Goal: Task Accomplishment & Management: Manage account settings

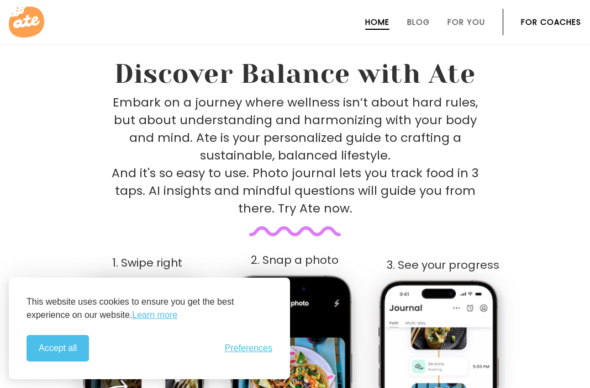
scroll to position [433, 0]
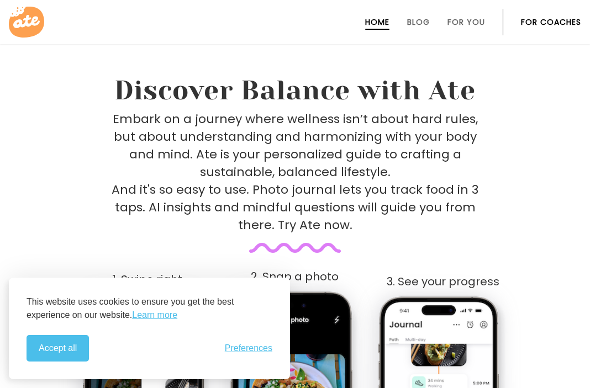
click at [540, 24] on link "For Coaches" at bounding box center [551, 22] width 60 height 9
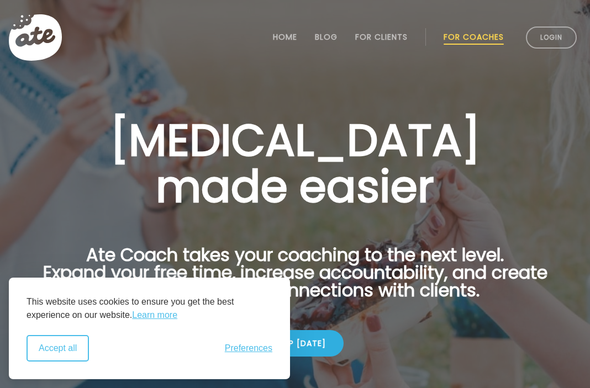
click at [82, 350] on button "Accept all" at bounding box center [58, 348] width 62 height 27
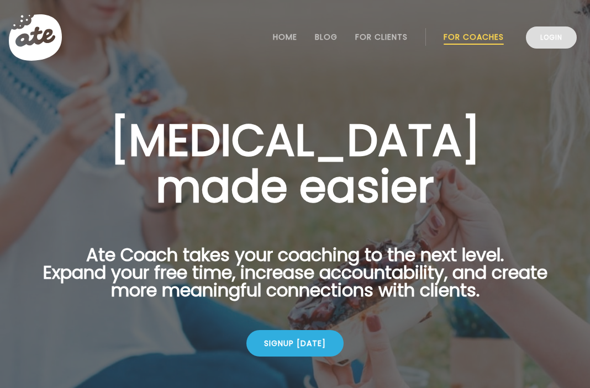
click at [547, 40] on link "Login" at bounding box center [551, 38] width 51 height 22
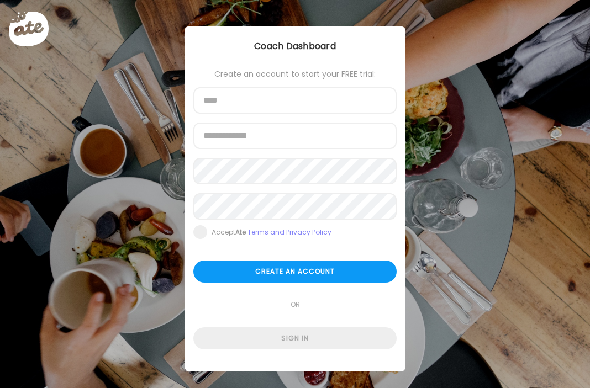
type input "**********"
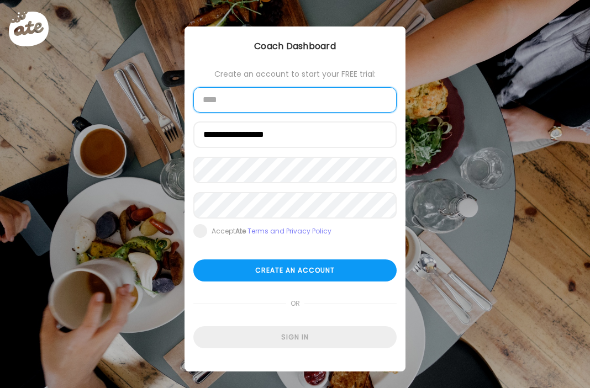
click at [263, 102] on input "text" at bounding box center [294, 99] width 203 height 25
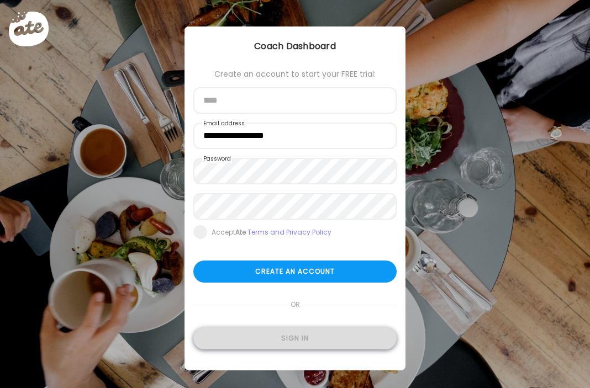
click at [302, 335] on div "Sign in" at bounding box center [294, 339] width 203 height 22
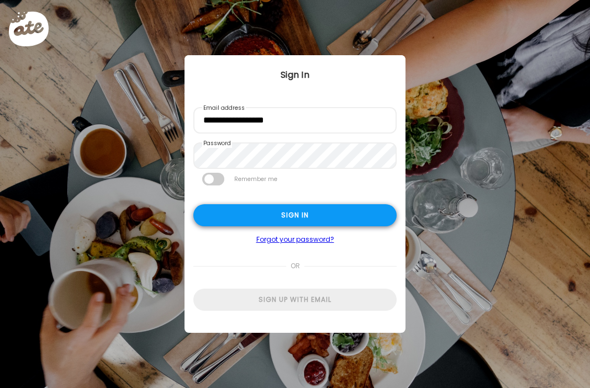
click at [302, 214] on div "Sign in" at bounding box center [294, 215] width 203 height 22
type input "**********"
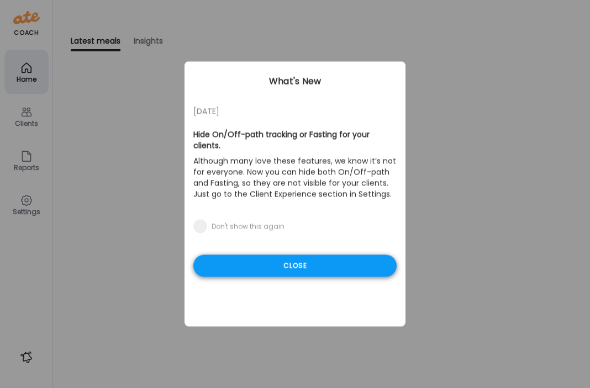
click at [264, 255] on div "Close" at bounding box center [294, 266] width 203 height 22
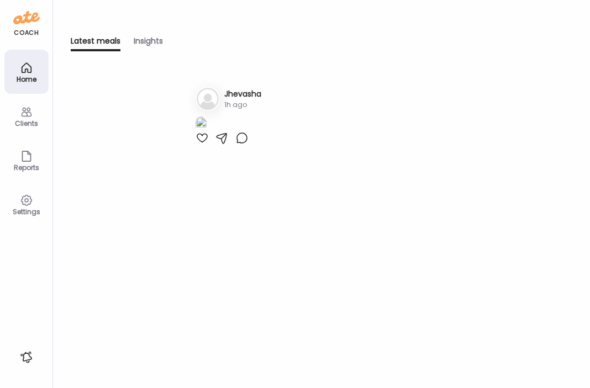
scroll to position [23, 0]
click at [29, 118] on icon at bounding box center [26, 112] width 13 height 13
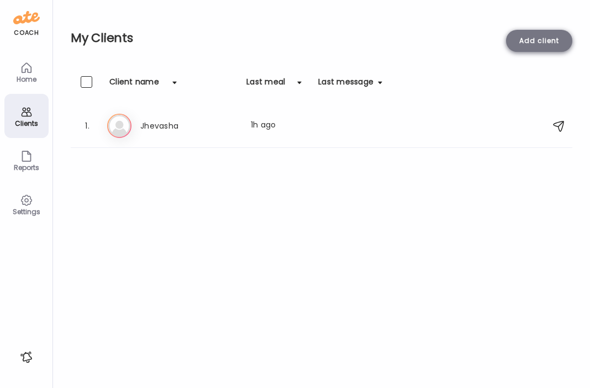
click at [548, 40] on div "Add client" at bounding box center [539, 41] width 66 height 22
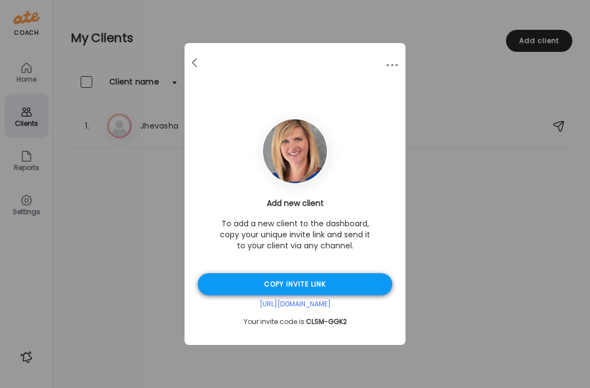
click at [301, 287] on div "Copy invite link" at bounding box center [295, 285] width 195 height 22
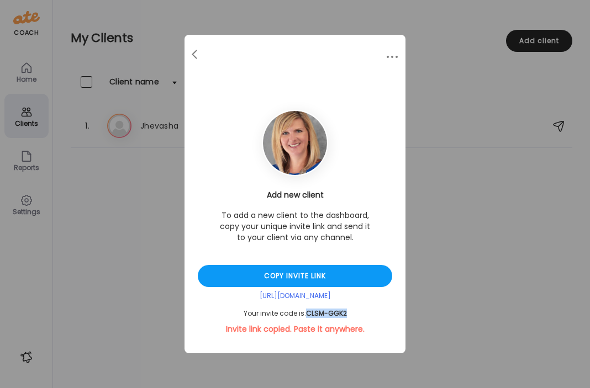
drag, startPoint x: 346, startPoint y: 312, endPoint x: 305, endPoint y: 313, distance: 40.9
click at [305, 313] on div "Your invite code is: CLSM-GGK2" at bounding box center [295, 313] width 195 height 9
copy div "CLSM-GGK2"
click at [247, 24] on div "Ate Coach Dashboard Wahoo! It’s official Take a moment to set up your Coach Pro…" at bounding box center [295, 194] width 590 height 388
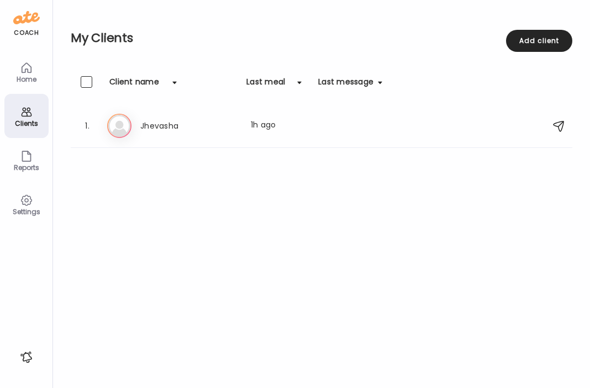
click at [305, 39] on h2 "My Clients" at bounding box center [322, 38] width 502 height 17
click at [166, 133] on div "Jh Jhevasha Last meal: 1h ago" at bounding box center [323, 126] width 432 height 24
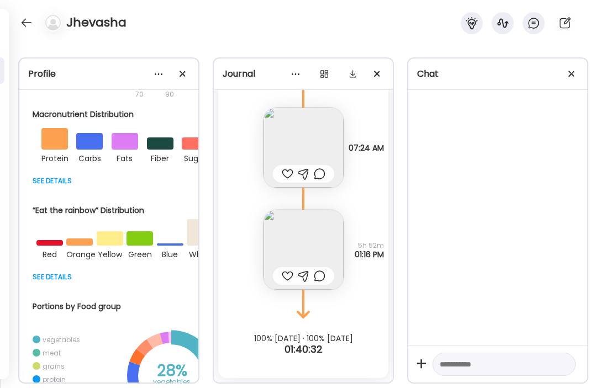
scroll to position [222, 0]
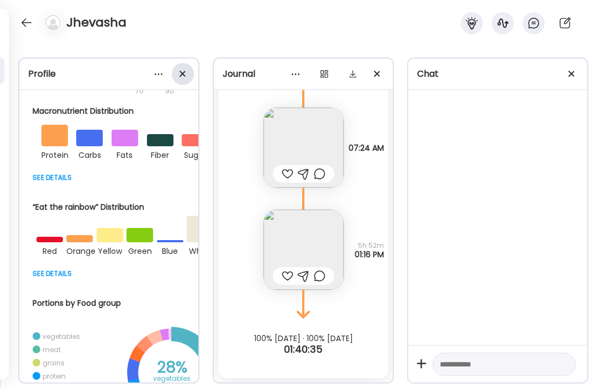
click at [179, 71] on div at bounding box center [183, 74] width 22 height 22
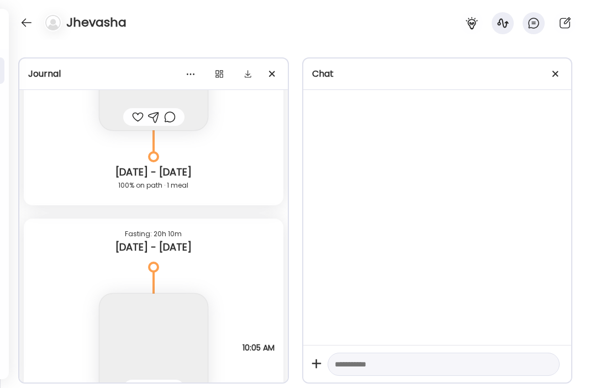
scroll to position [15047, 0]
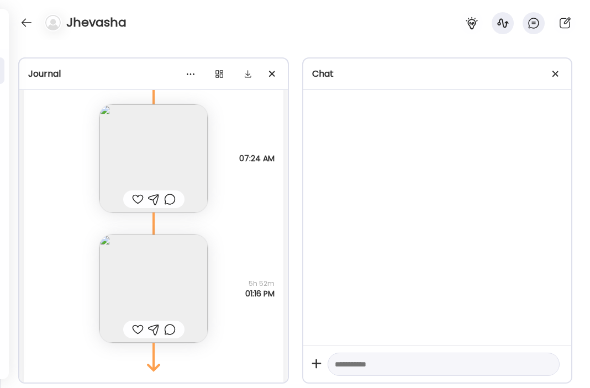
click at [157, 169] on img at bounding box center [153, 158] width 108 height 108
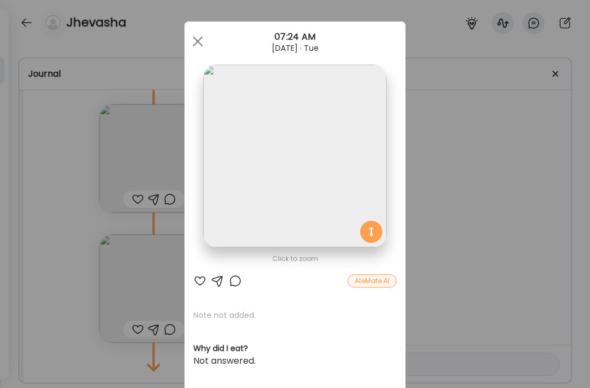
scroll to position [0, 0]
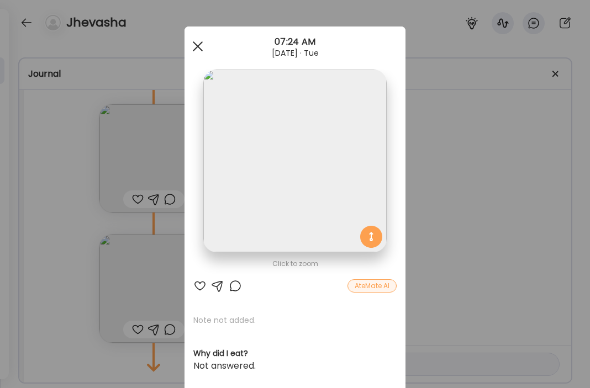
click at [196, 44] on span at bounding box center [198, 46] width 10 height 10
